Goal: Use online tool/utility: Utilize a website feature to perform a specific function

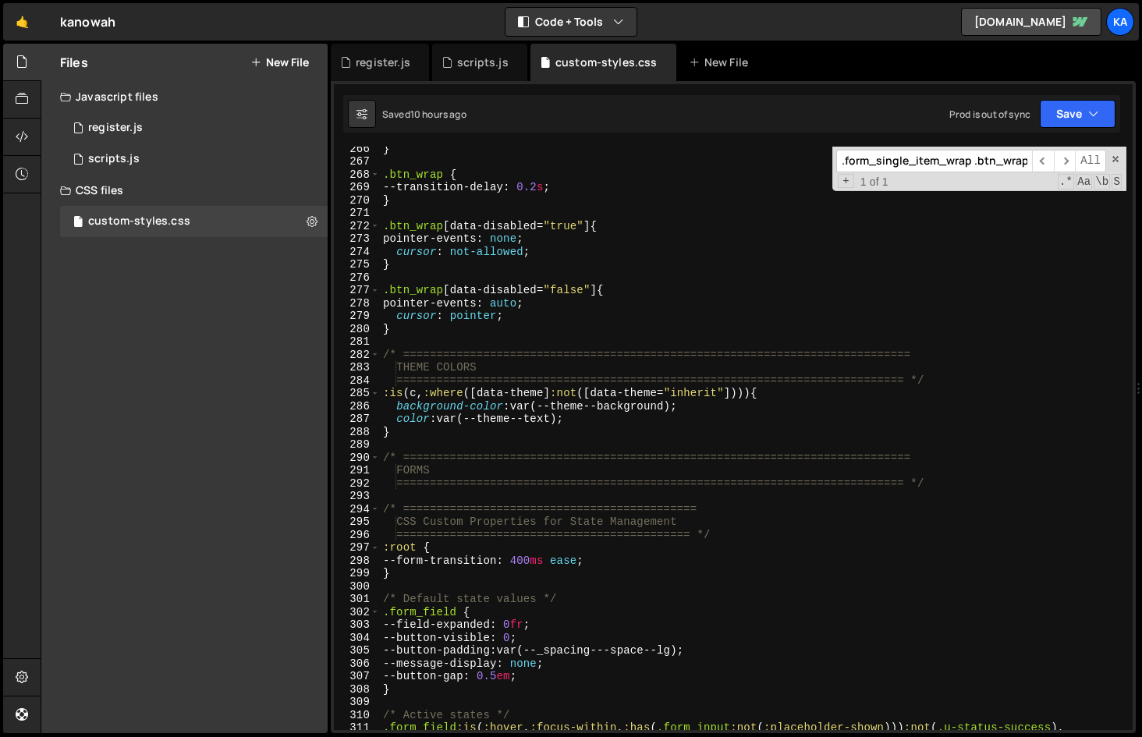
scroll to position [3453, 0]
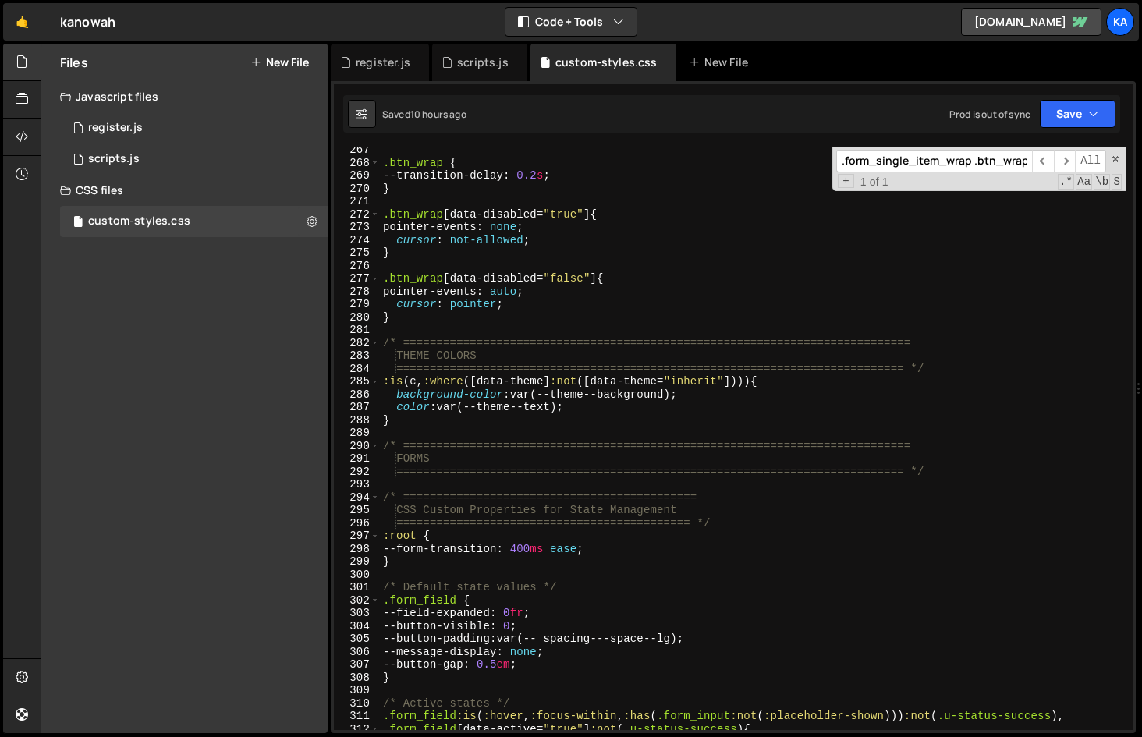
click at [546, 666] on div ".btn_wrap { --transition-delay : 0.2 s ; } .btn_wrap [ data-disabled = " true "…" at bounding box center [753, 448] width 747 height 609
type textarea "--button-gap: 0.5em;"
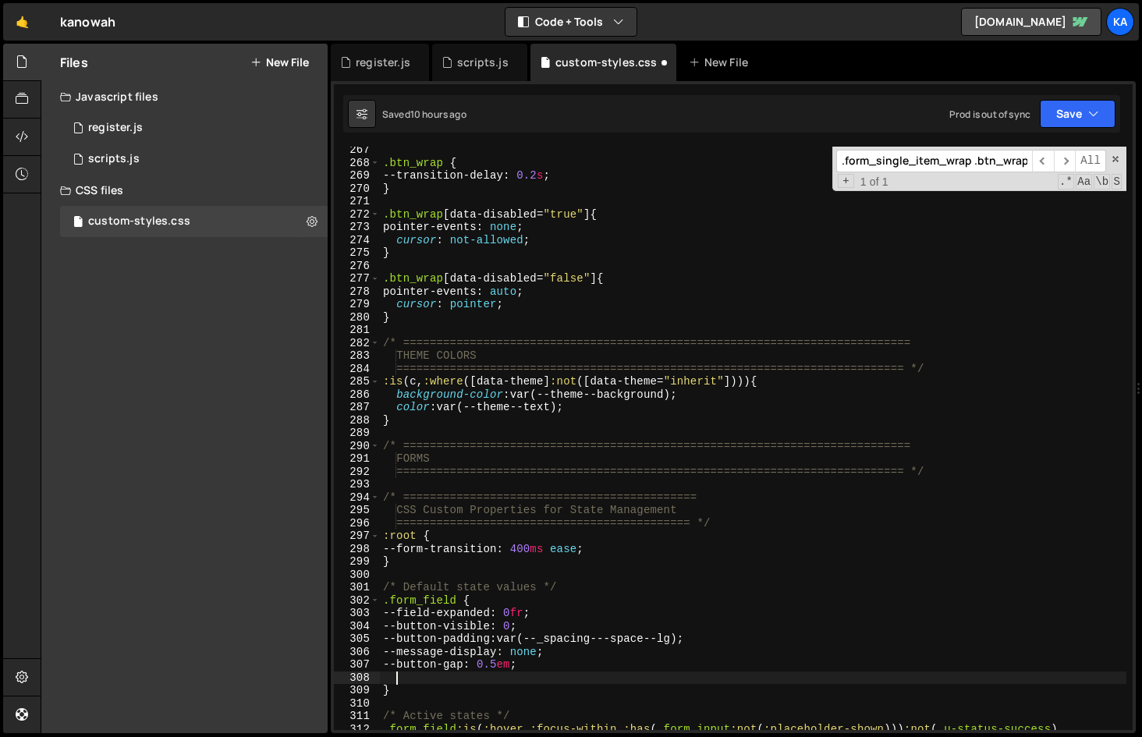
paste textarea "--button-width: 100%;"
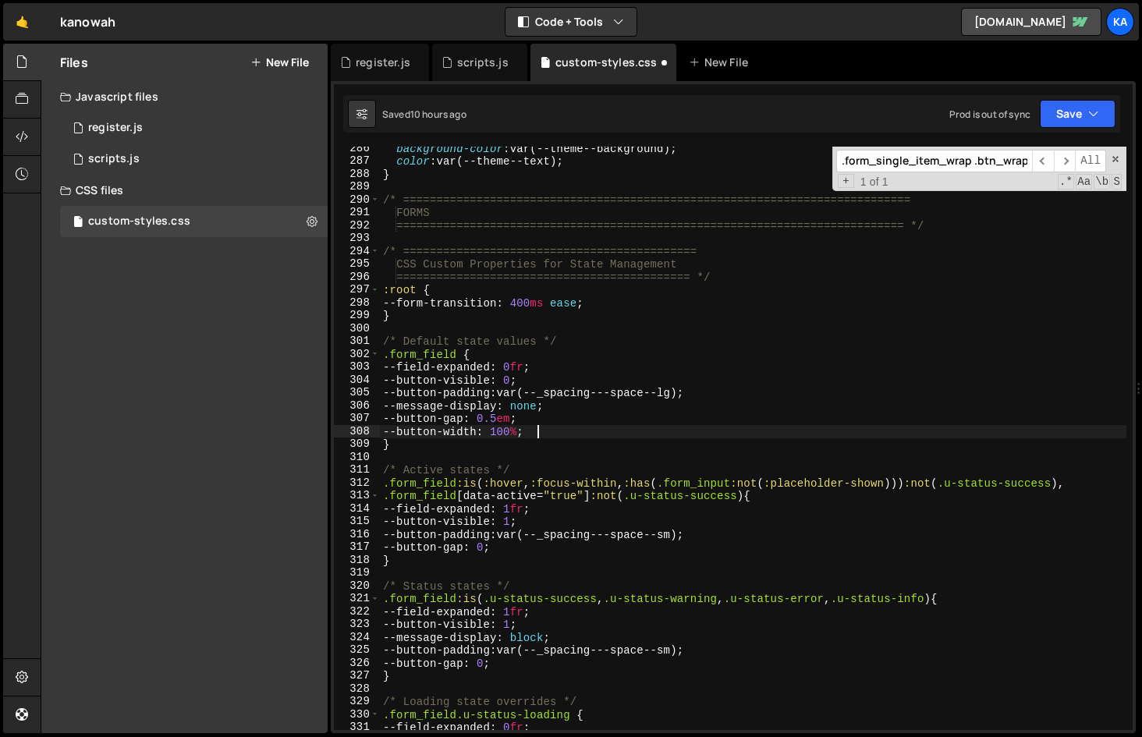
scroll to position [3699, 0]
click at [536, 551] on div "background-color : var(--theme--background) ; color : var(--theme--text) ; } /*…" at bounding box center [753, 446] width 747 height 609
type textarea "--button-gap: 0;"
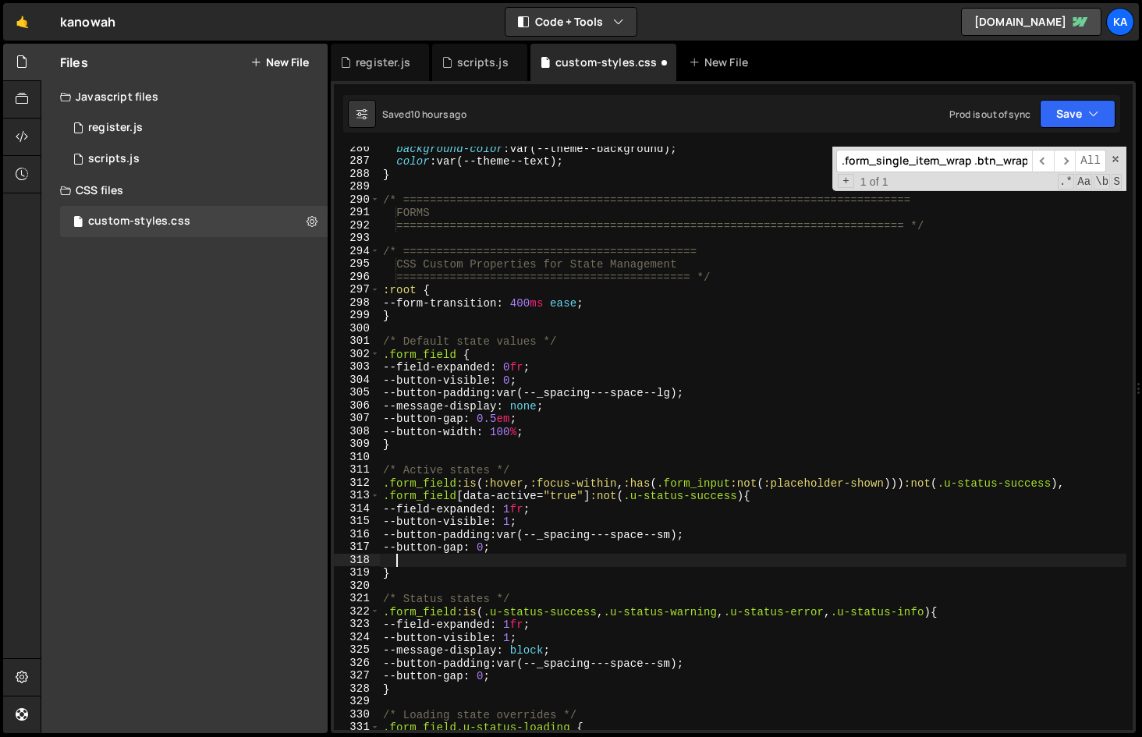
paste textarea "--button-width: auto;"
click at [520, 680] on div "background-color : var(--theme--background) ; color : var(--theme--text) ; } /*…" at bounding box center [753, 446] width 747 height 609
type textarea "--button-gap: 0;"
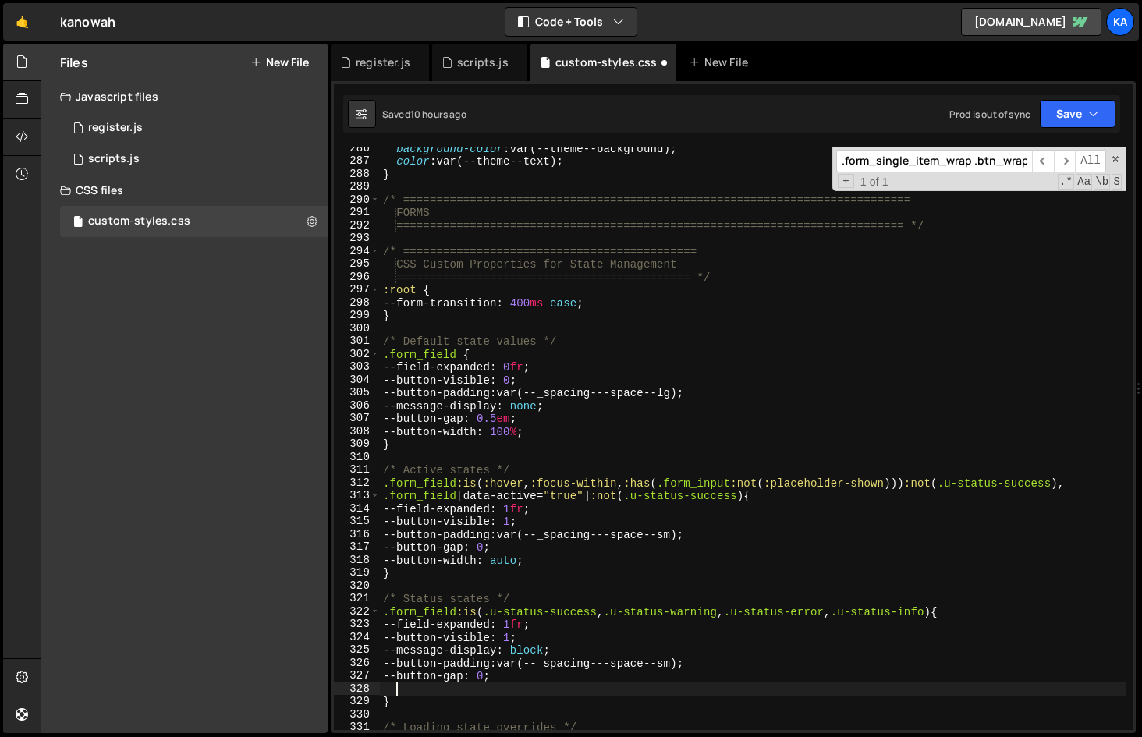
paste textarea "--button-width: auto;"
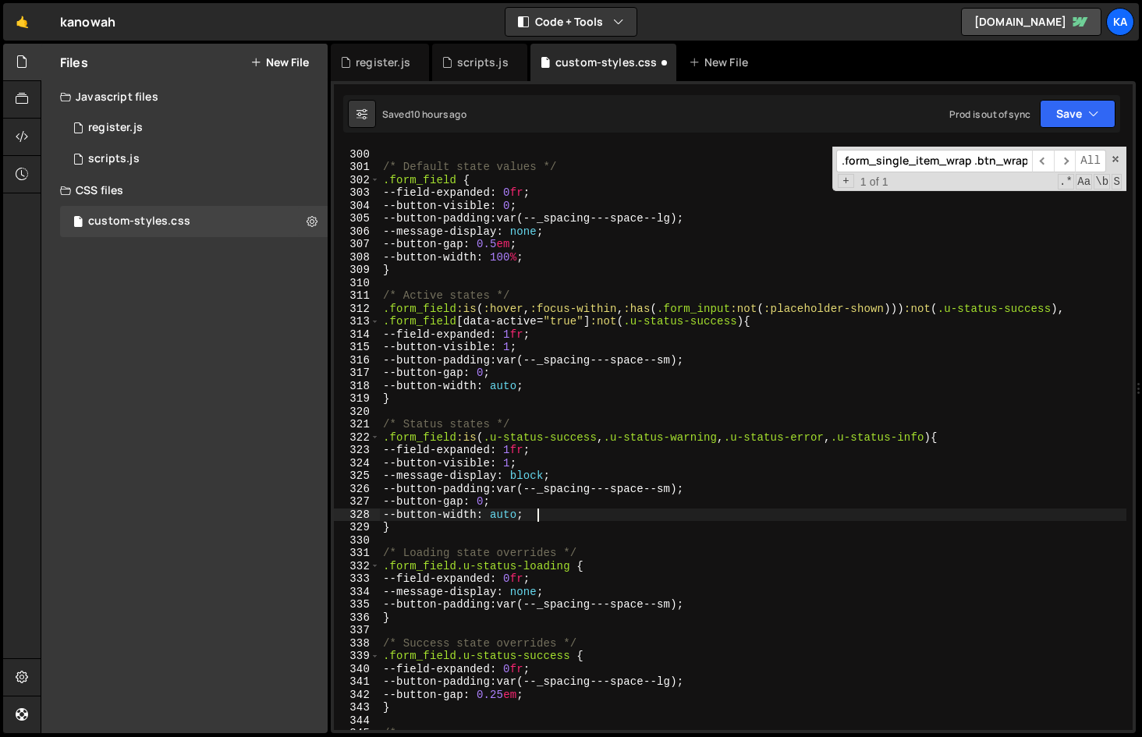
scroll to position [3944, 0]
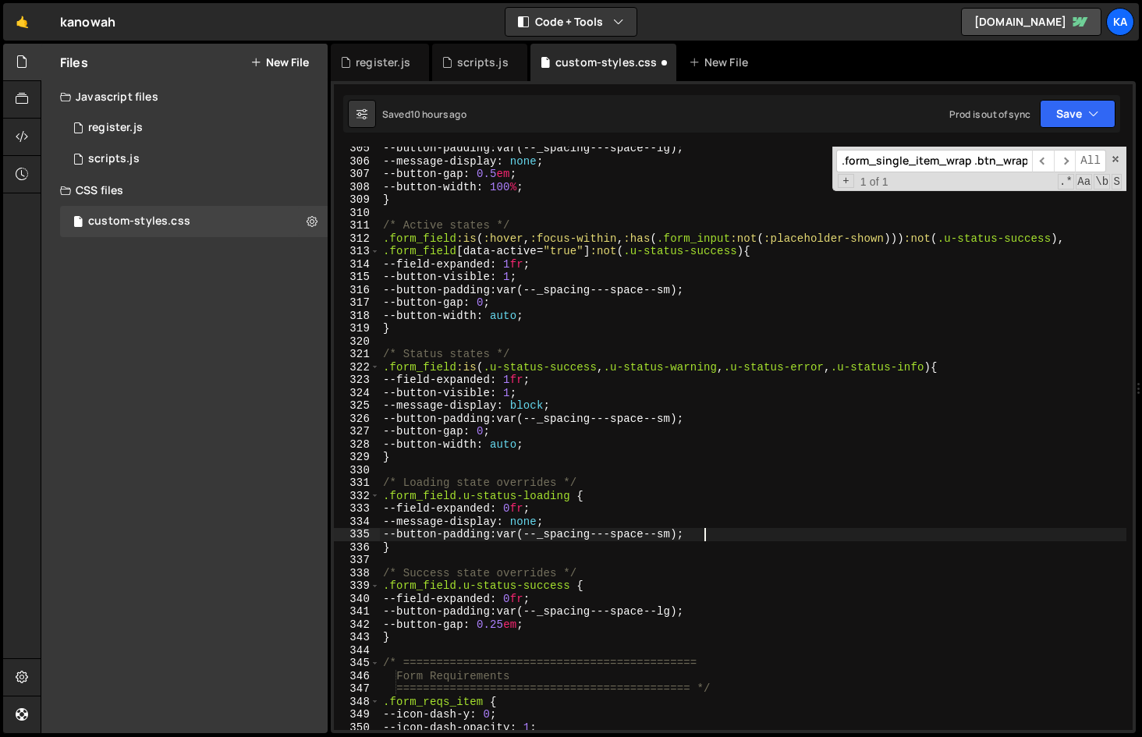
click at [710, 535] on div "--button-padding : var(--_spacing---space--lg) ; --message-display : none ; --b…" at bounding box center [753, 446] width 747 height 609
drag, startPoint x: 540, startPoint y: 186, endPoint x: 397, endPoint y: 184, distance: 142.8
click at [397, 184] on div "--button-padding : var(--_spacing---space--lg) ; --message-display : none ; --b…" at bounding box center [753, 446] width 747 height 609
click at [715, 538] on div "--button-padding : var(--_spacing---space--lg) ; --message-display : none ; --b…" at bounding box center [753, 446] width 747 height 609
type textarea "--button-padding: var(--_spacing---space--sm);"
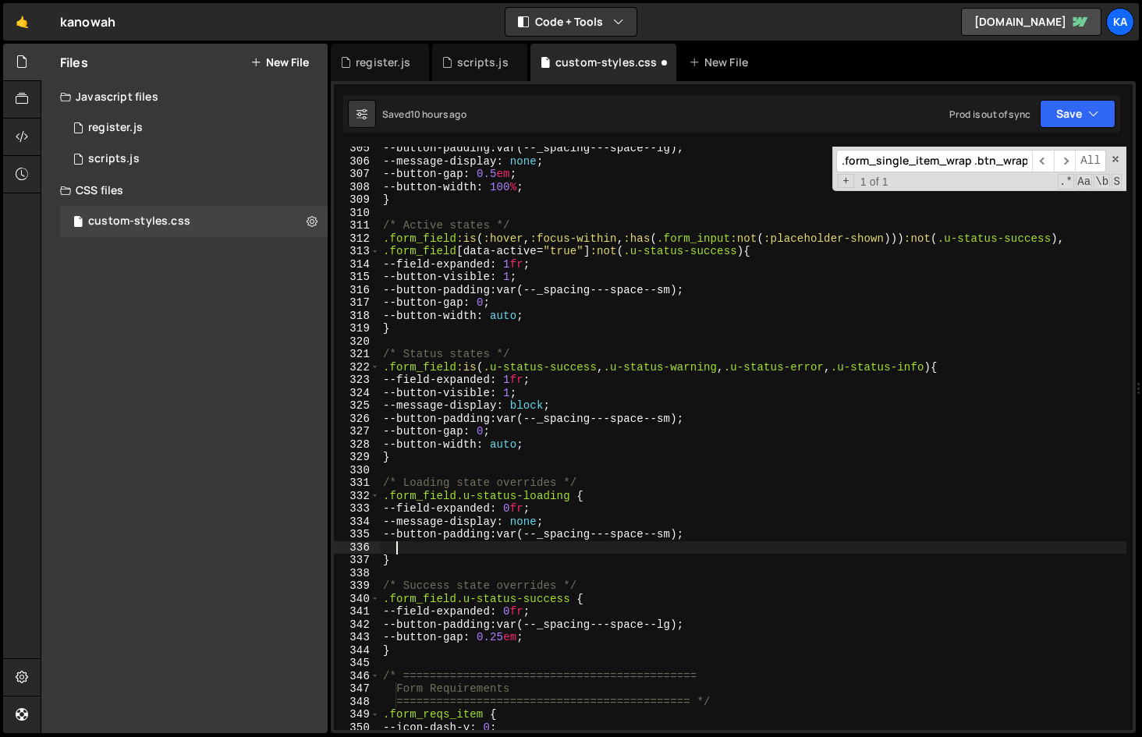
paste textarea "--button-width: 100%;"
click at [570, 637] on div "--button-padding : var(--_spacing---space--lg) ; --message-display : none ; --b…" at bounding box center [753, 446] width 747 height 609
type textarea "--button-gap: 0.25em;"
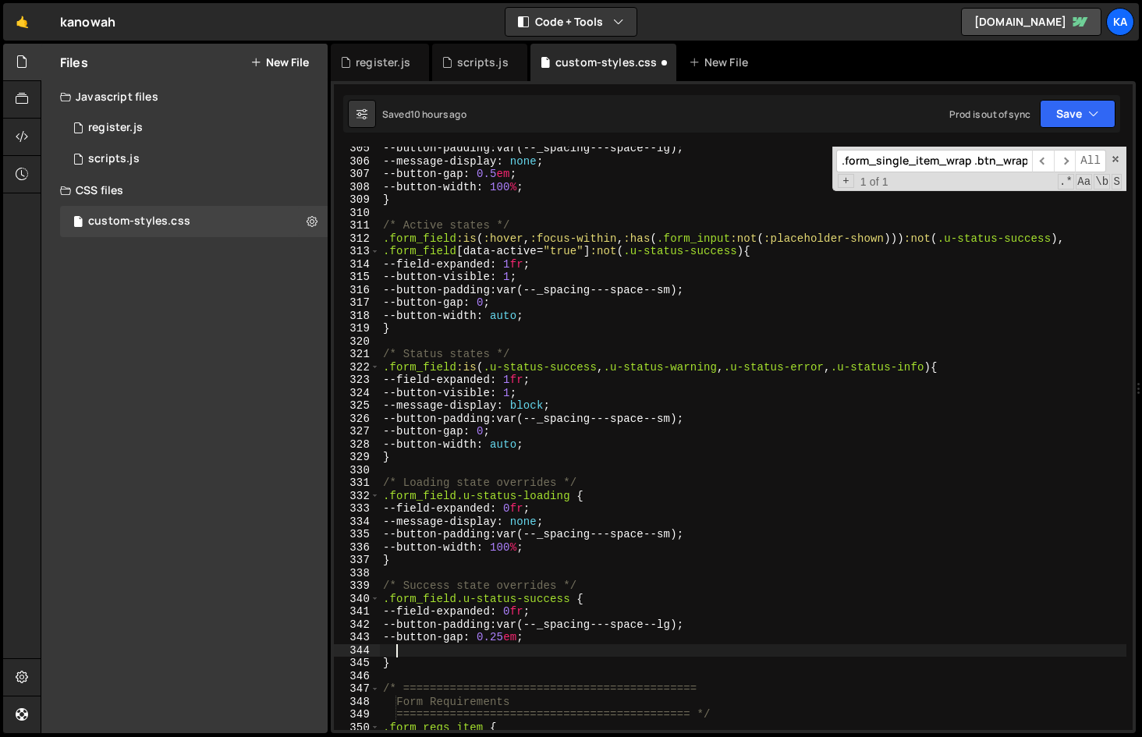
paste textarea "--button-width: 100%;"
drag, startPoint x: 486, startPoint y: 649, endPoint x: 415, endPoint y: 651, distance: 71.0
click at [415, 651] on div "--button-padding : var(--_spacing---space--lg) ; --message-display : none ; --b…" at bounding box center [753, 446] width 747 height 609
click at [474, 652] on div "--button-padding : var(--_spacing---space--lg) ; --message-display : none ; --b…" at bounding box center [753, 439] width 747 height 584
drag, startPoint x: 470, startPoint y: 649, endPoint x: 396, endPoint y: 648, distance: 74.9
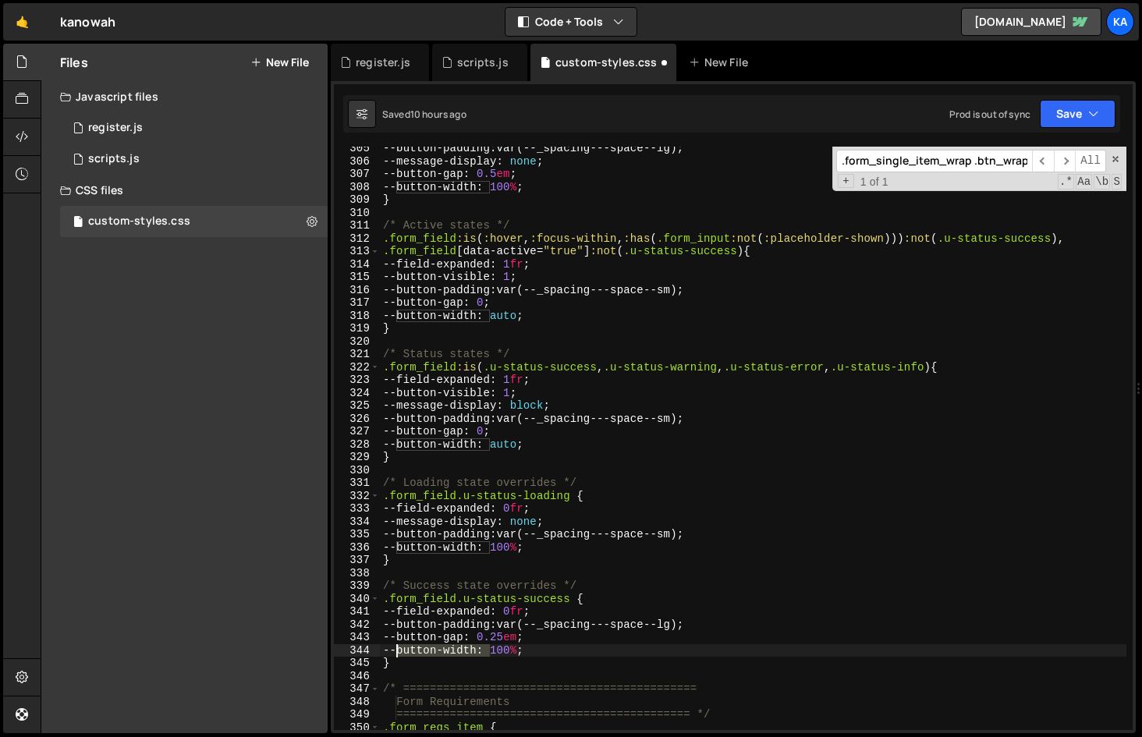
click at [396, 648] on div "--button-padding : var(--_spacing---space--lg) ; --message-display : none ; --b…" at bounding box center [753, 446] width 747 height 609
click at [1114, 161] on span at bounding box center [1115, 159] width 11 height 11
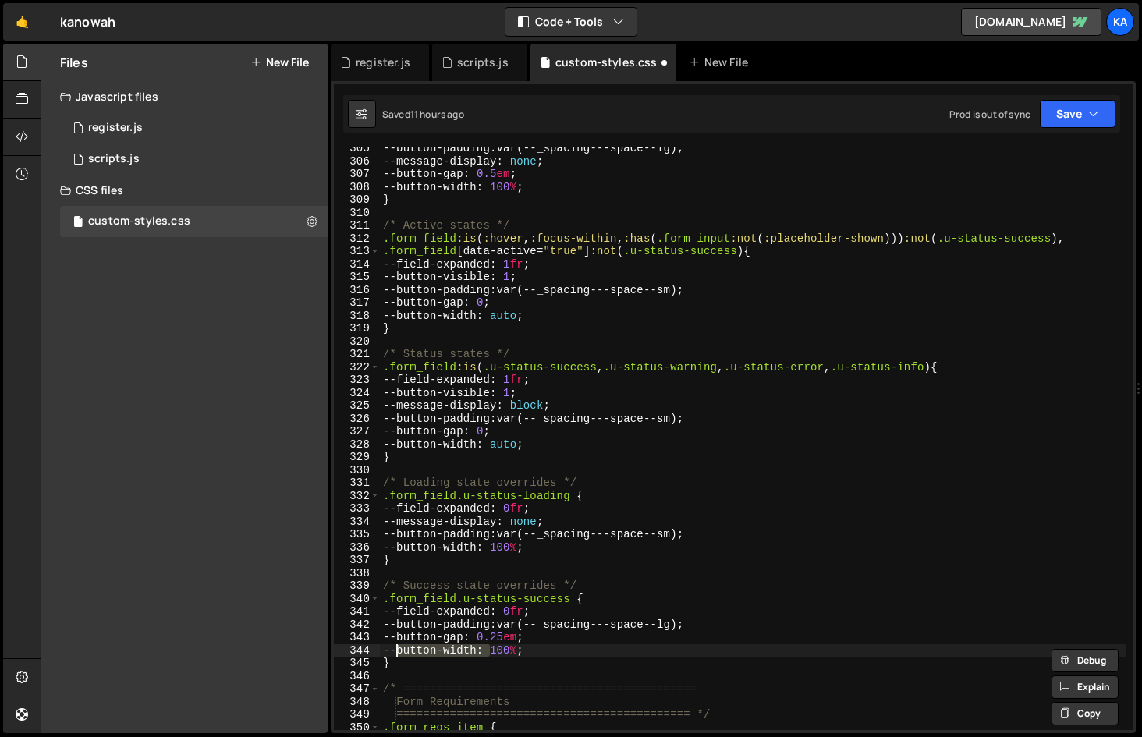
scroll to position [0, 1]
click at [641, 405] on div "--button-padding : var(--_spacing---space--lg) ; --message-display : none ; --b…" at bounding box center [753, 446] width 747 height 609
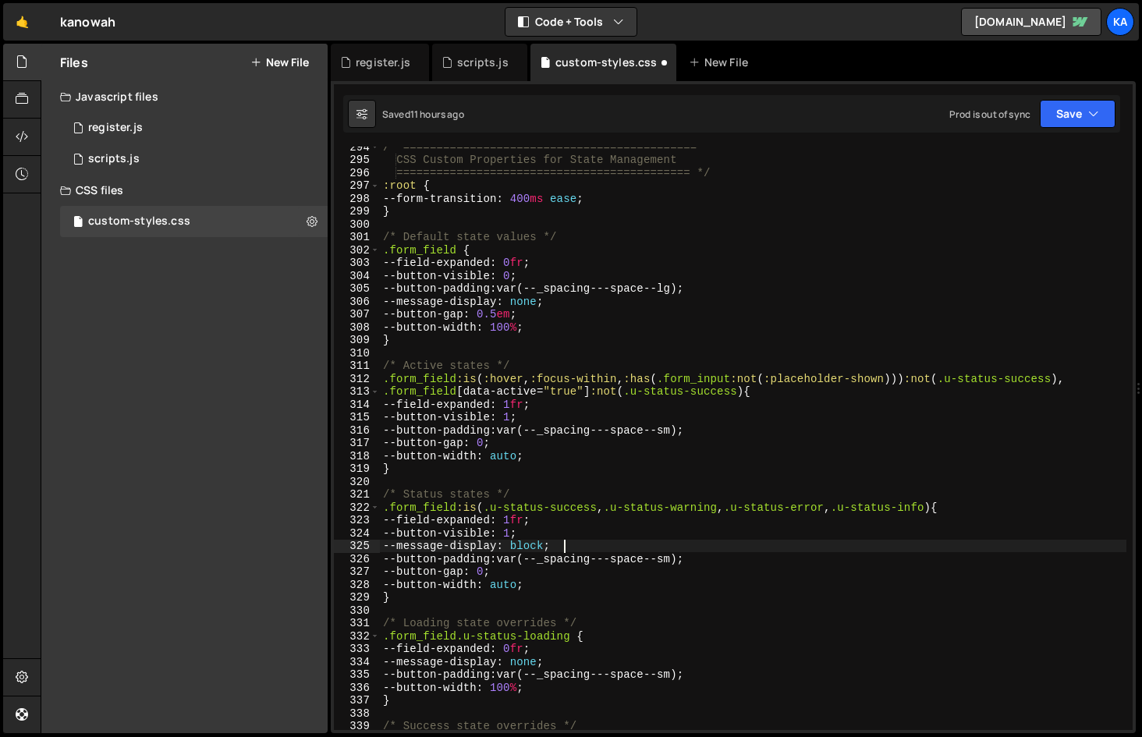
scroll to position [3807, 0]
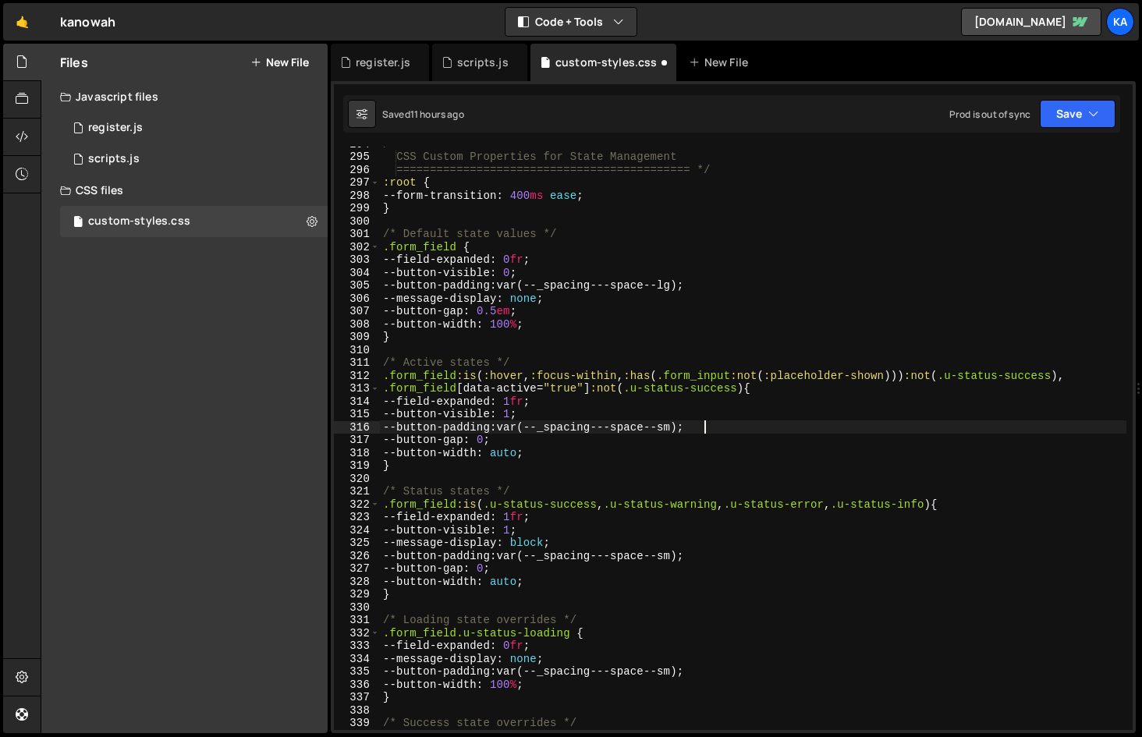
click at [747, 432] on div "/* ============================================ CSS Custom Properties for State…" at bounding box center [753, 441] width 747 height 609
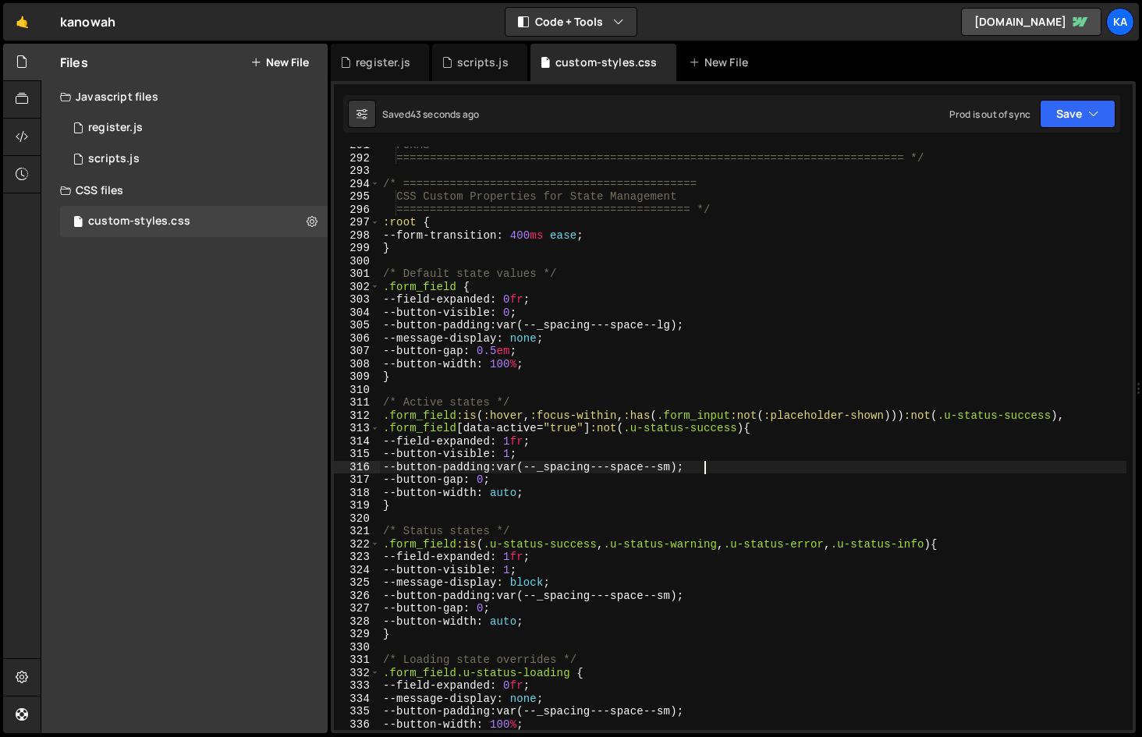
scroll to position [3766, 0]
click at [517, 495] on div "FORMS =========================================================================…" at bounding box center [753, 444] width 747 height 609
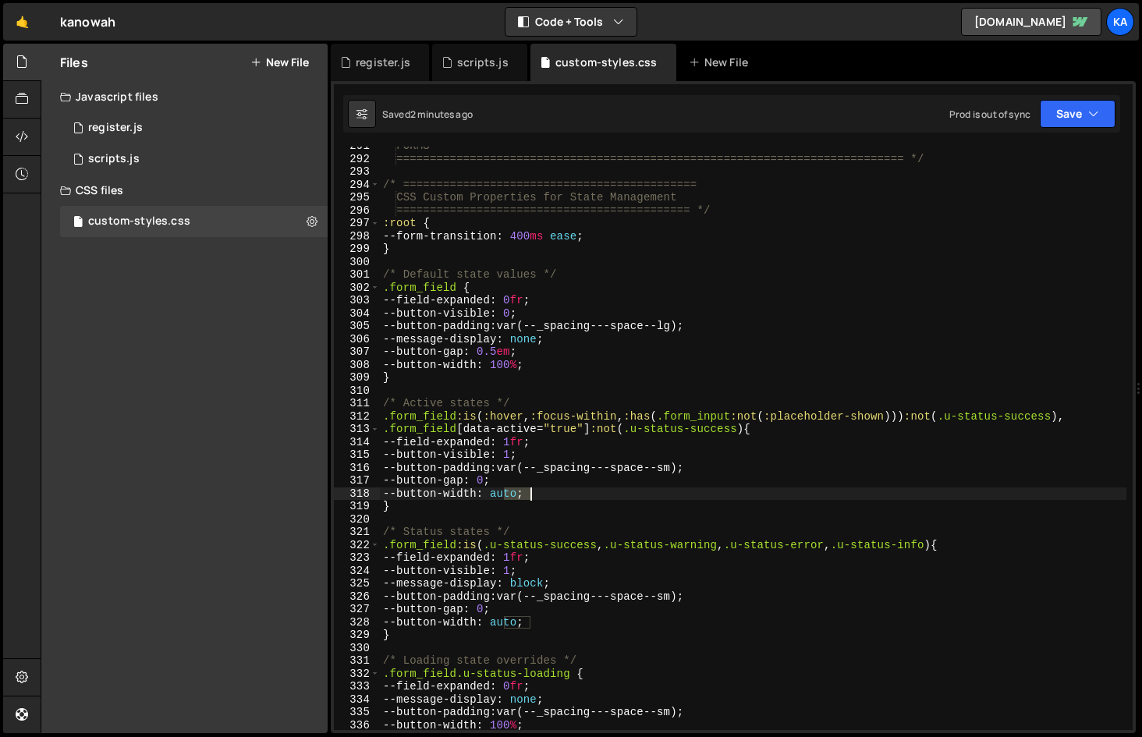
click at [517, 495] on div "FORMS =========================================================================…" at bounding box center [753, 444] width 747 height 609
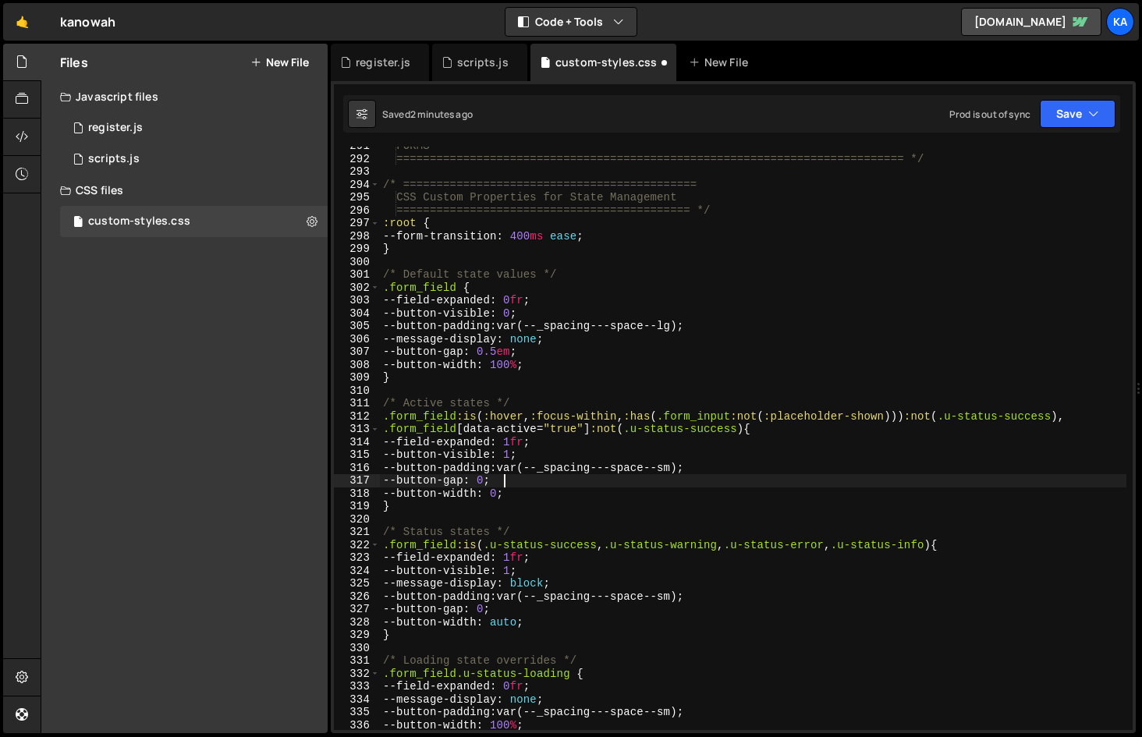
click at [561, 482] on div "FORMS =========================================================================…" at bounding box center [753, 444] width 747 height 609
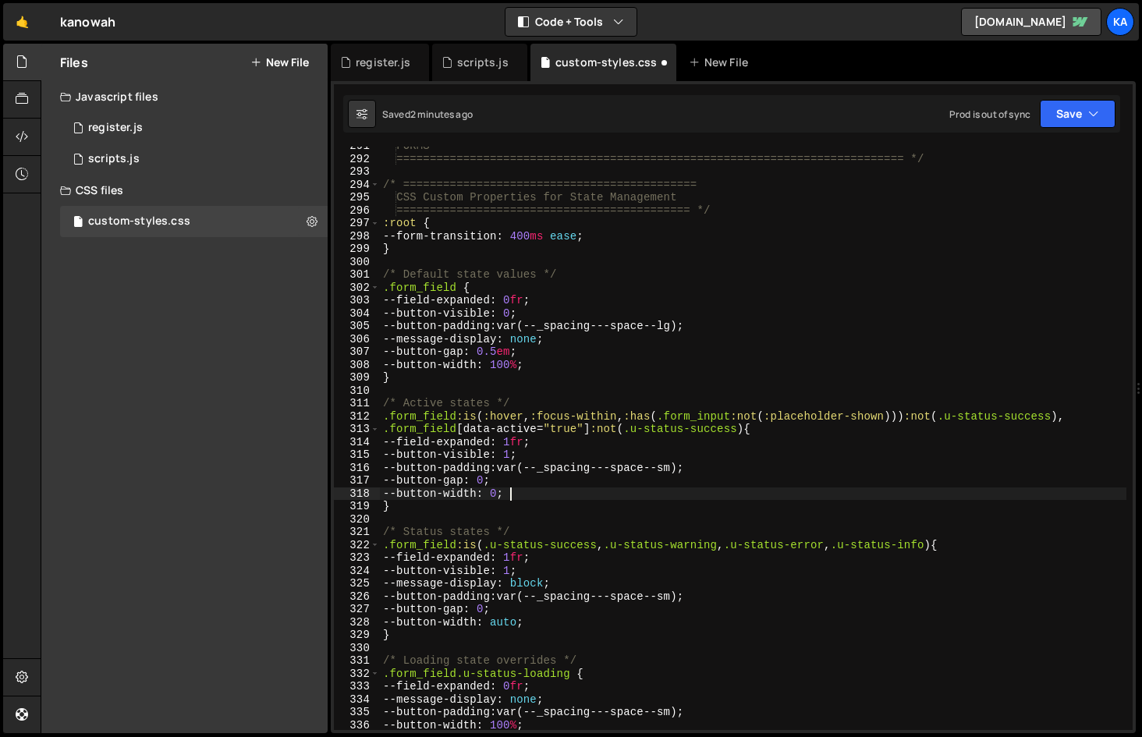
click at [509, 494] on div "FORMS =========================================================================…" at bounding box center [753, 444] width 747 height 609
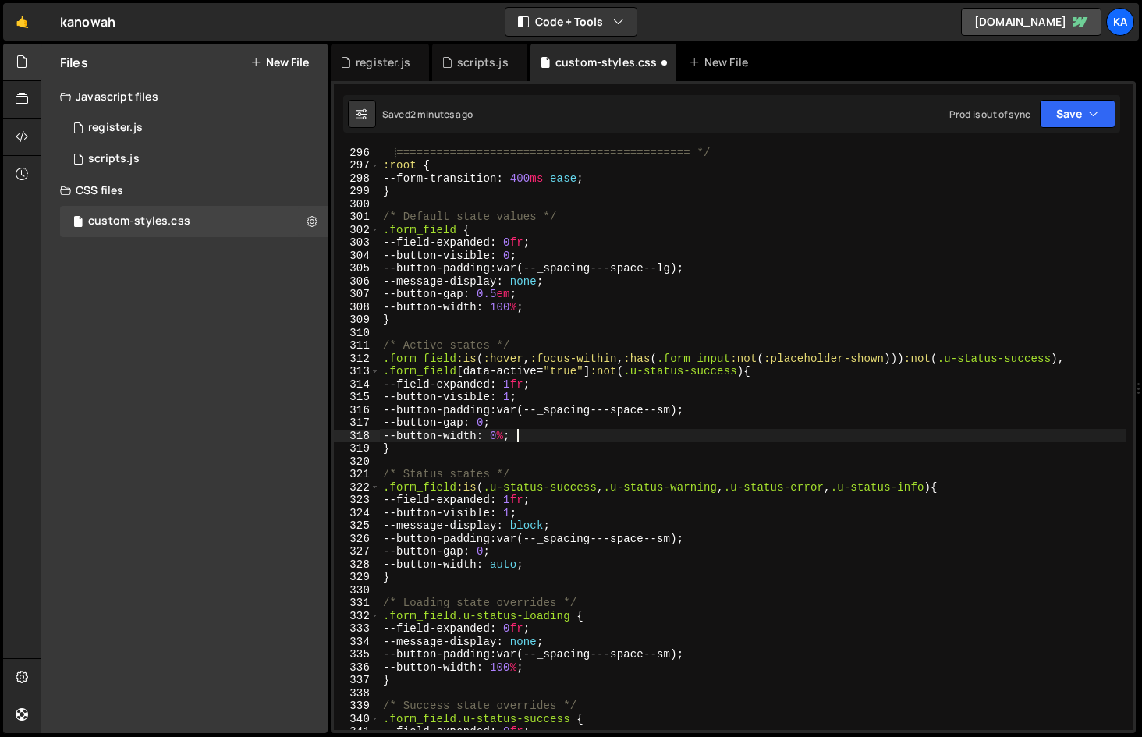
scroll to position [3828, 0]
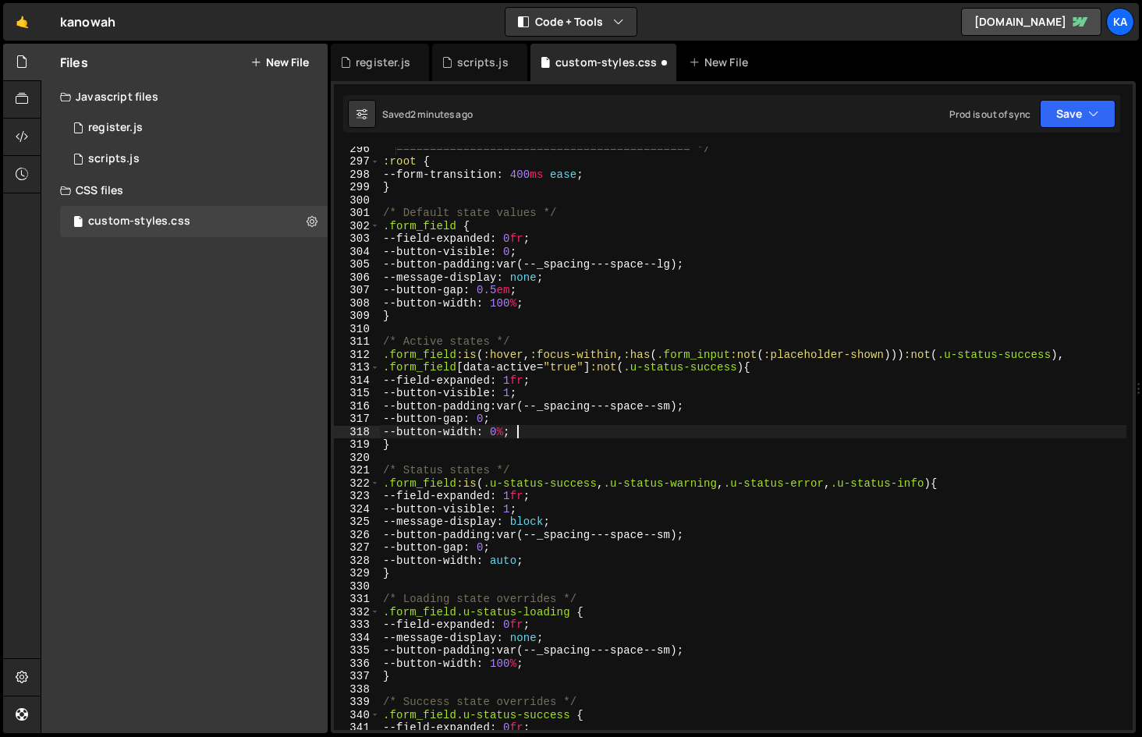
click at [520, 561] on div "============================================ */ :root { --form-transition : 400…" at bounding box center [753, 446] width 747 height 609
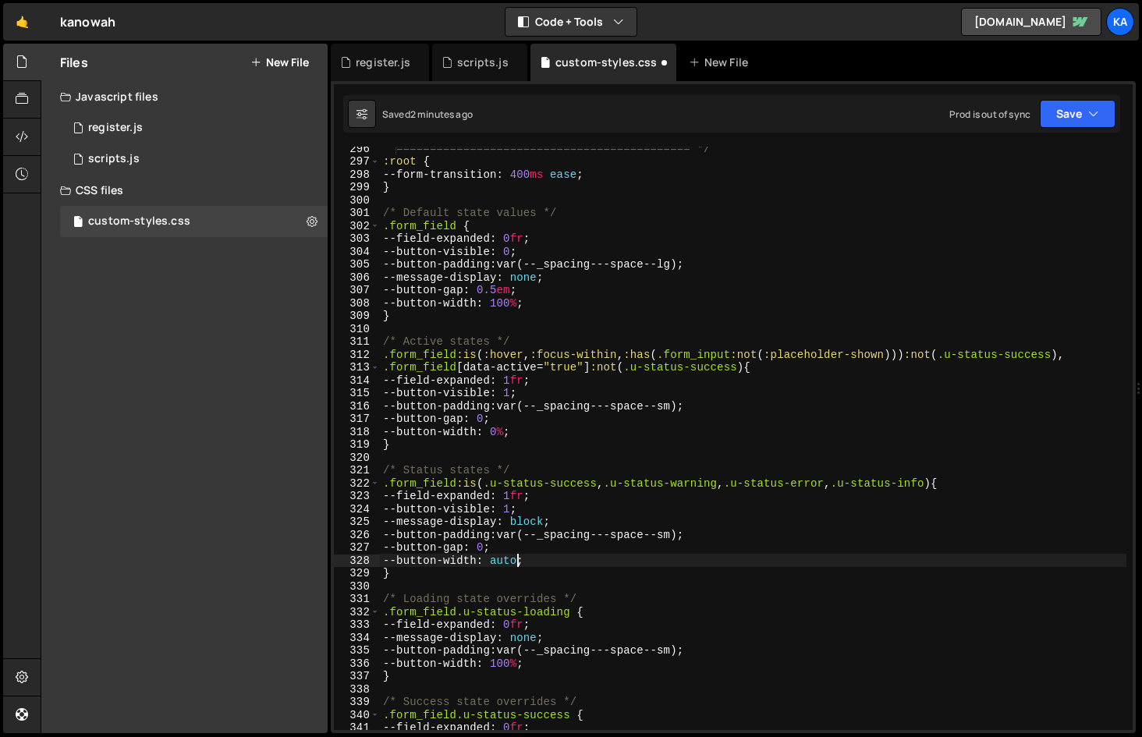
click at [520, 561] on div "============================================ */ :root { --form-transition : 400…" at bounding box center [753, 446] width 747 height 609
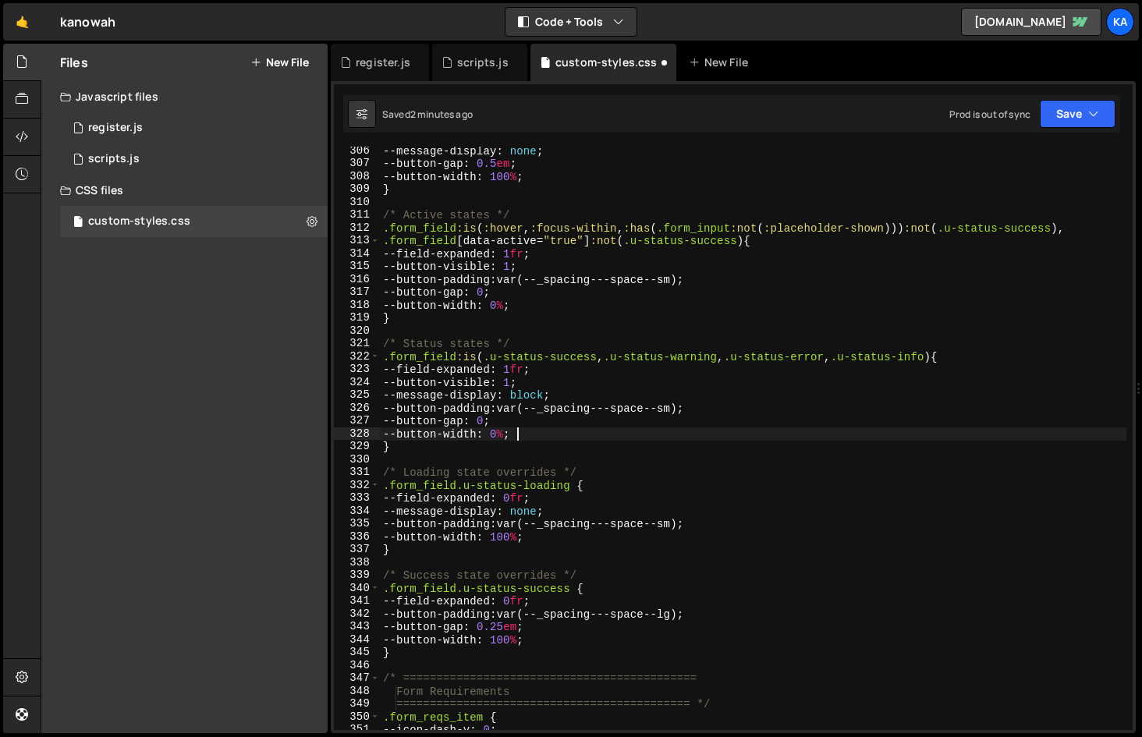
scroll to position [3952, 0]
click at [643, 306] on div "--button-padding : var(--_spacing---space--lg) ; --message-display : none ; --b…" at bounding box center [753, 438] width 747 height 609
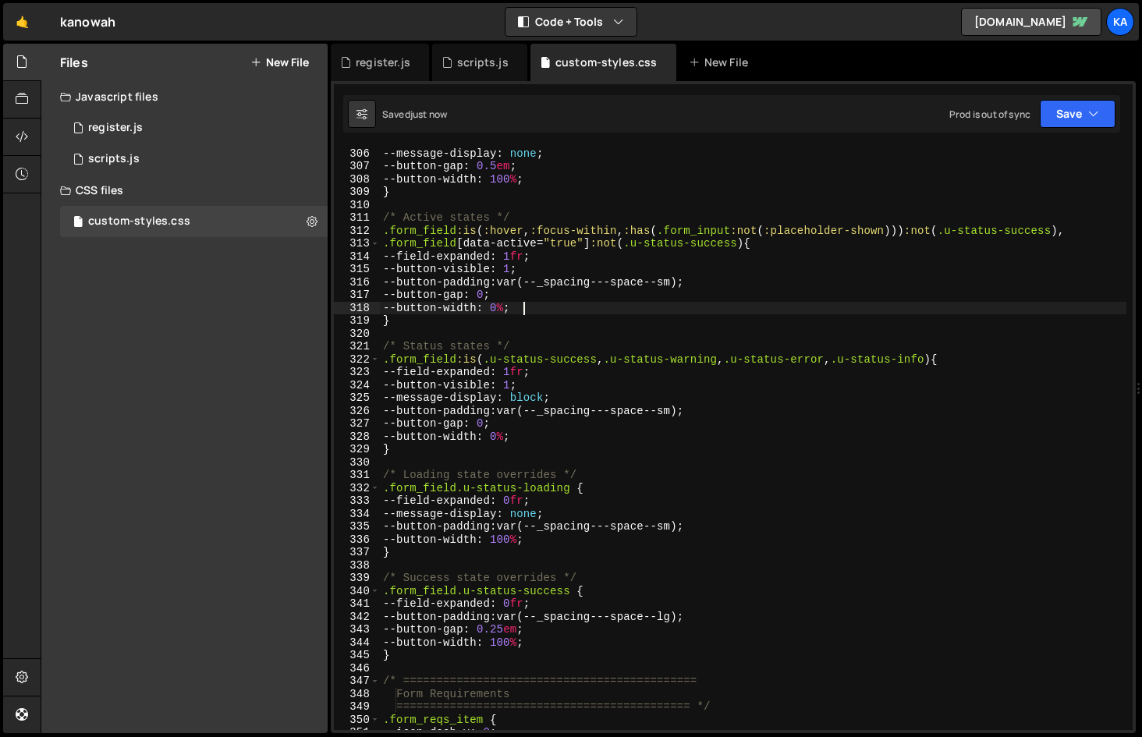
type textarea "--button-width: 0%;"
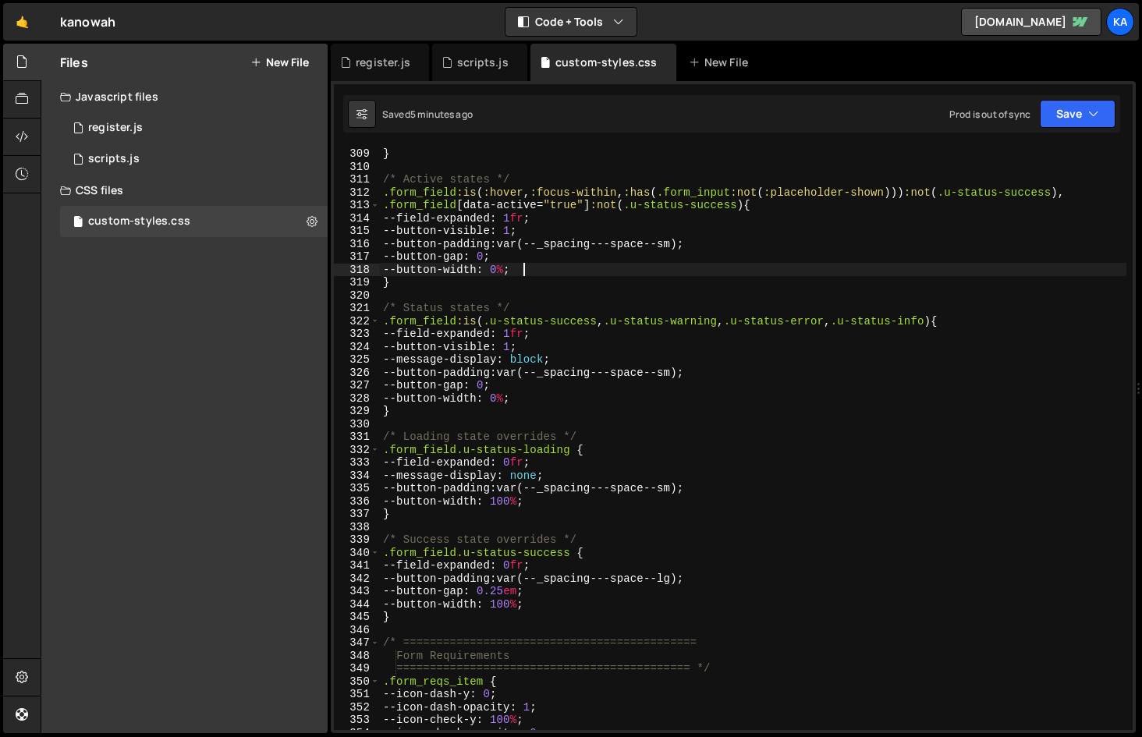
scroll to position [3990, 0]
